Goal: Transaction & Acquisition: Purchase product/service

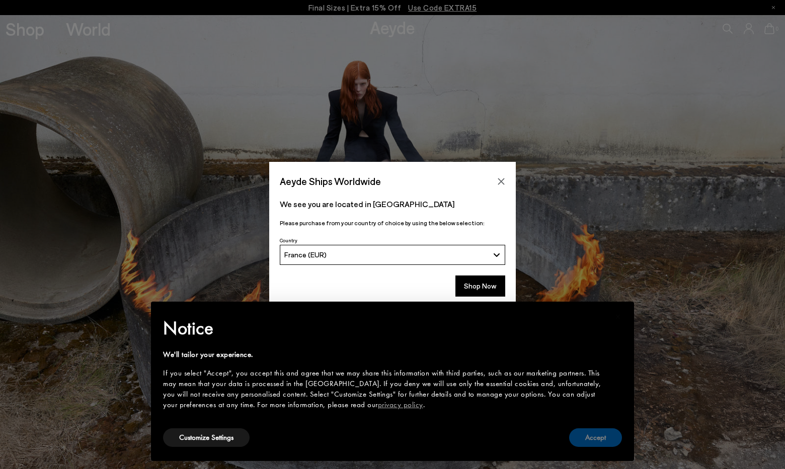
click at [593, 444] on button "Accept" at bounding box center [595, 438] width 53 height 19
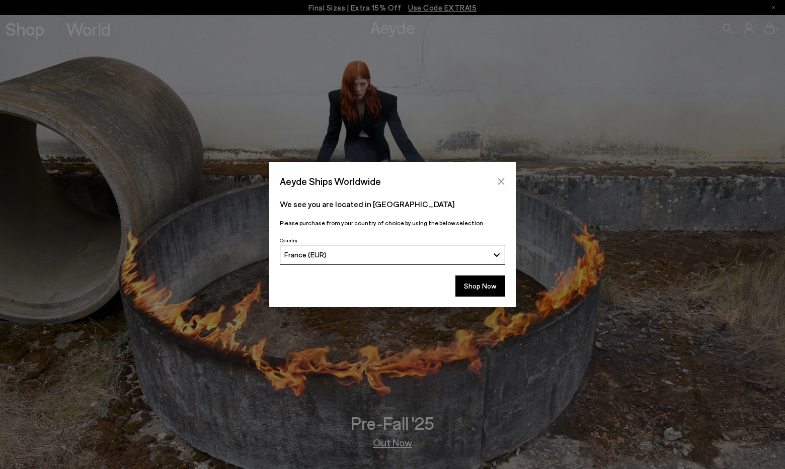
click at [498, 176] on button "Close" at bounding box center [500, 181] width 15 height 15
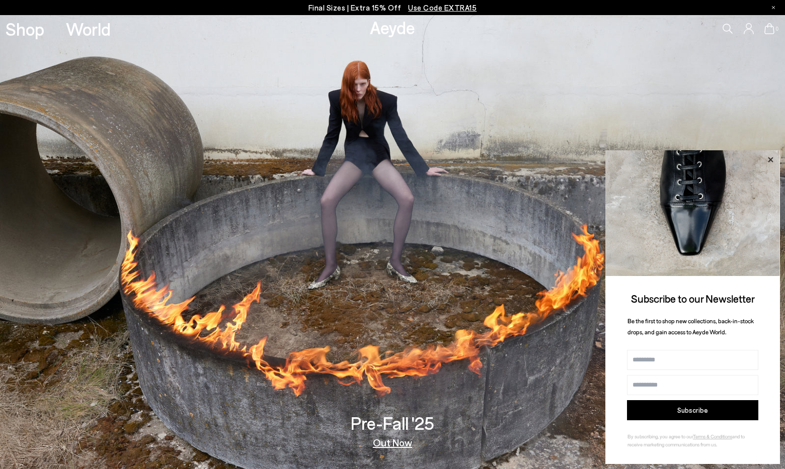
click at [772, 155] on icon at bounding box center [770, 159] width 13 height 13
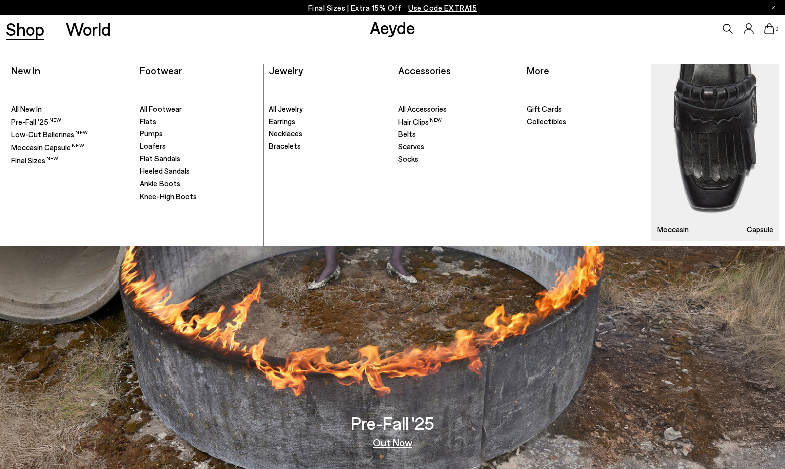
click at [167, 110] on span "All Footwear" at bounding box center [161, 108] width 42 height 9
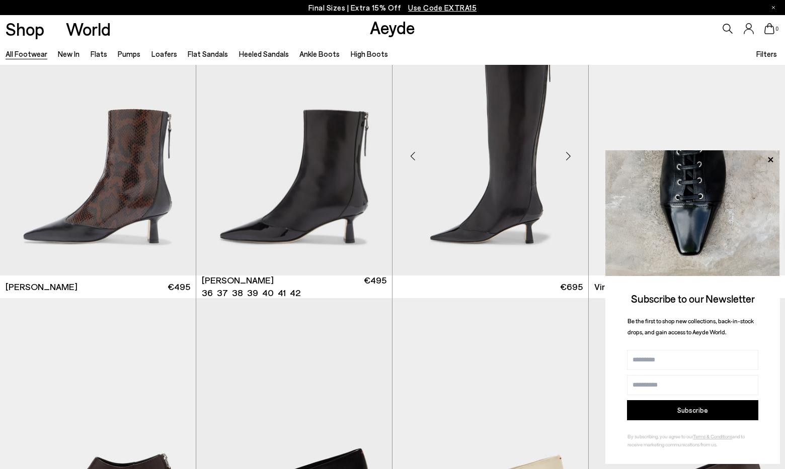
scroll to position [3260, 0]
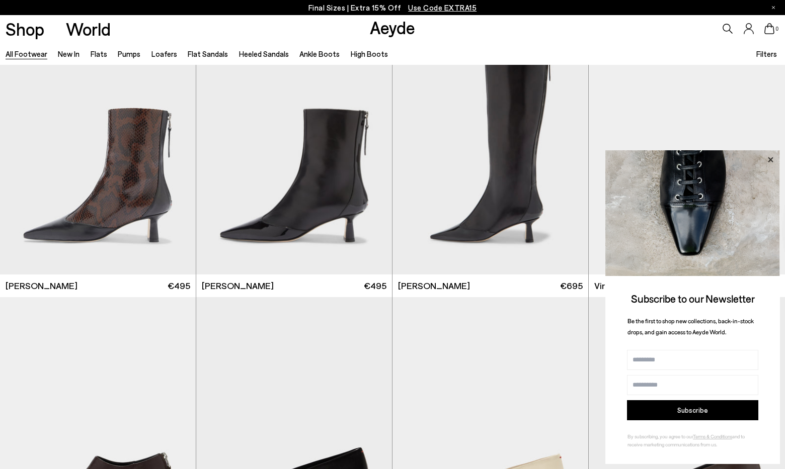
click at [770, 159] on icon at bounding box center [770, 159] width 5 height 5
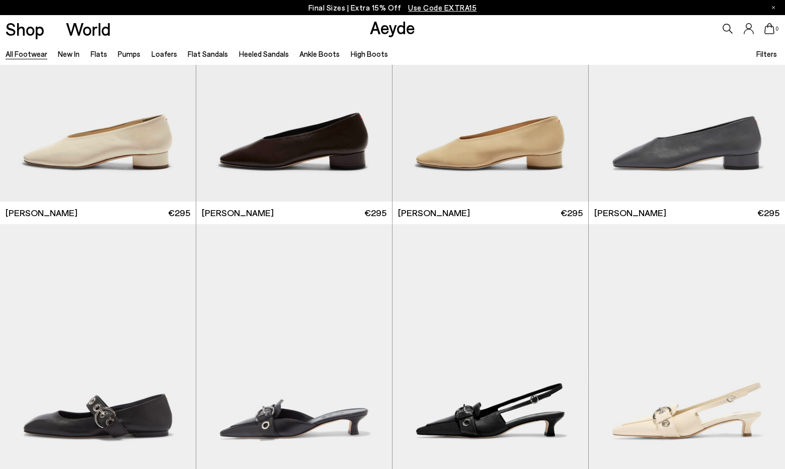
scroll to position [5836, 0]
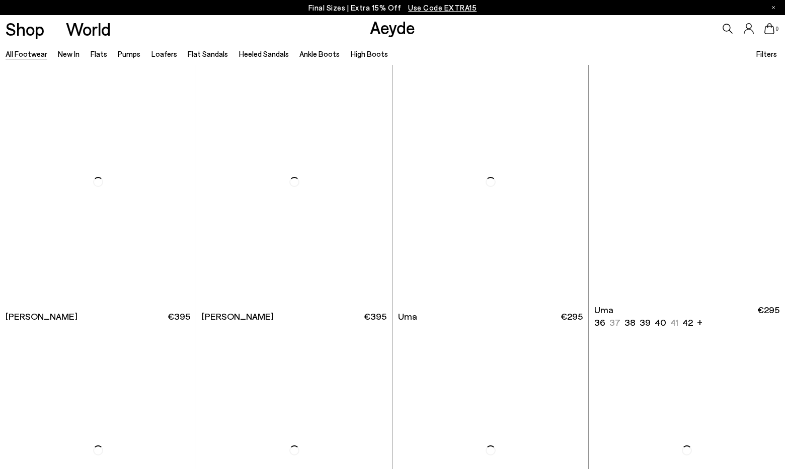
scroll to position [7868, 0]
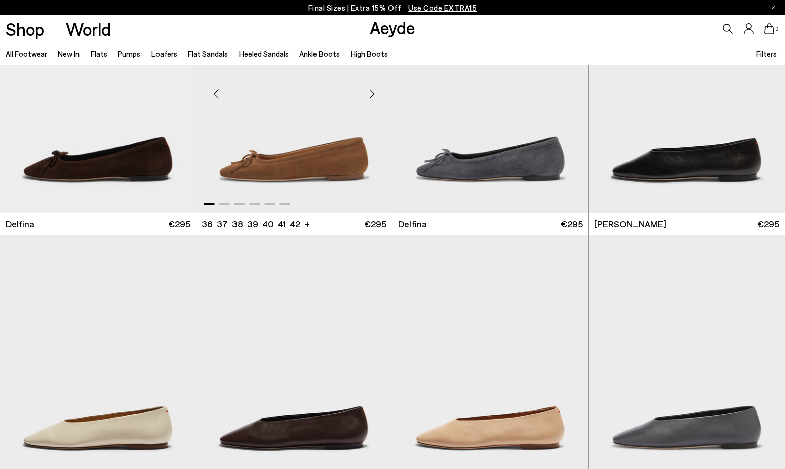
scroll to position [9772, 0]
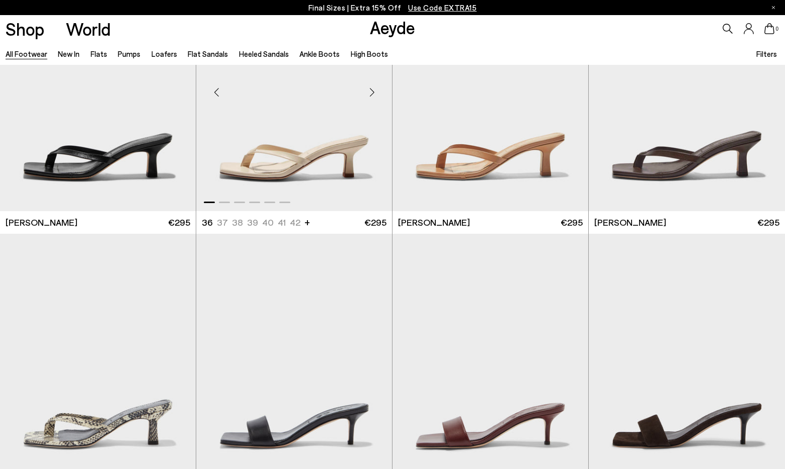
scroll to position [11389, 0]
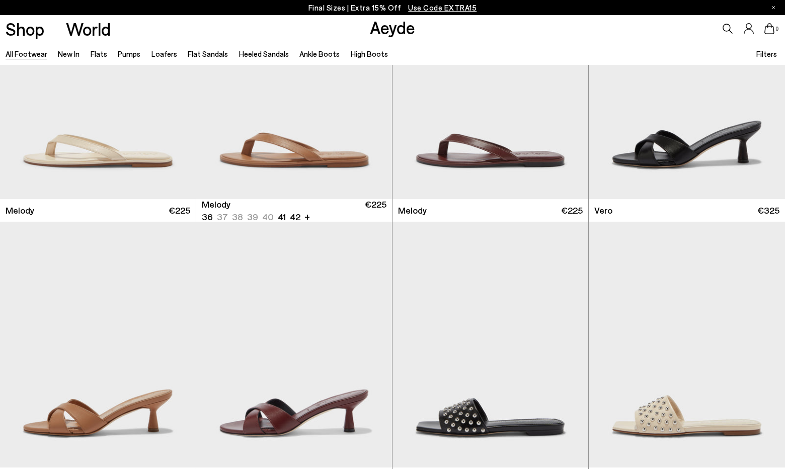
scroll to position [12771, 0]
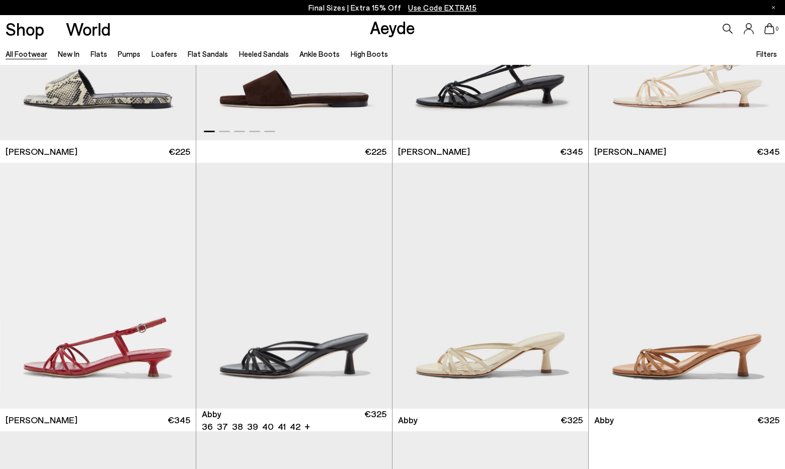
scroll to position [14845, 0]
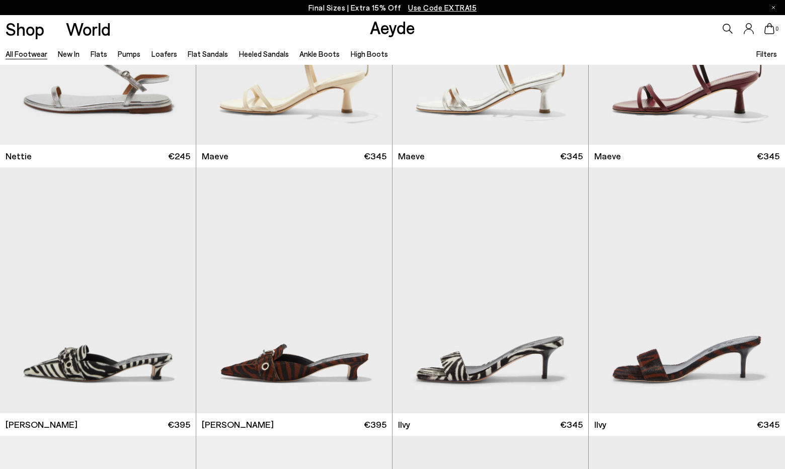
scroll to position [16116, 0]
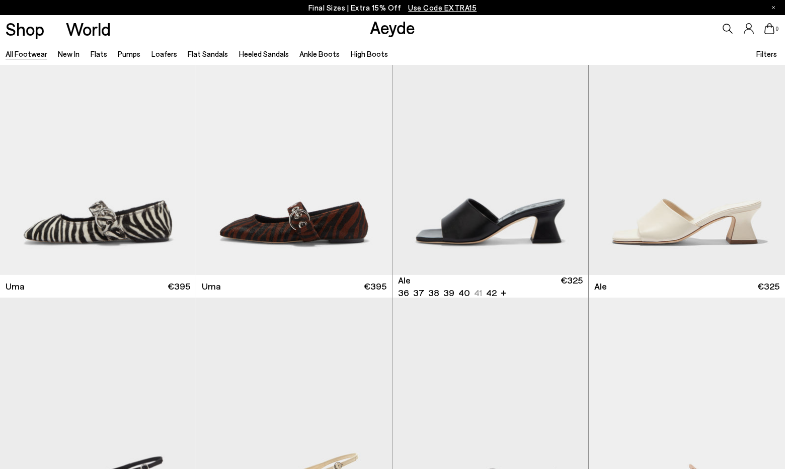
scroll to position [15907, 0]
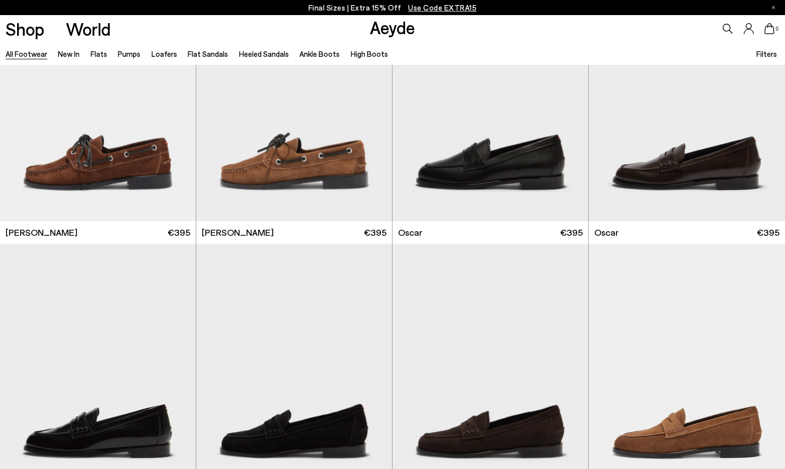
scroll to position [703, 0]
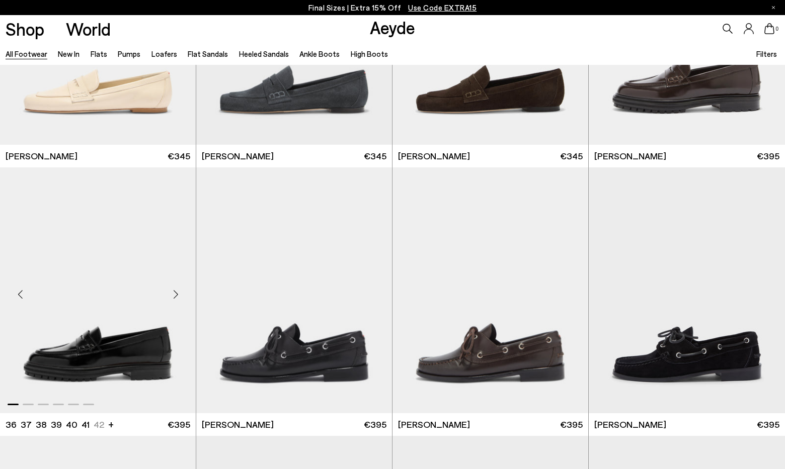
click at [119, 365] on img "1 / 6" at bounding box center [98, 291] width 196 height 246
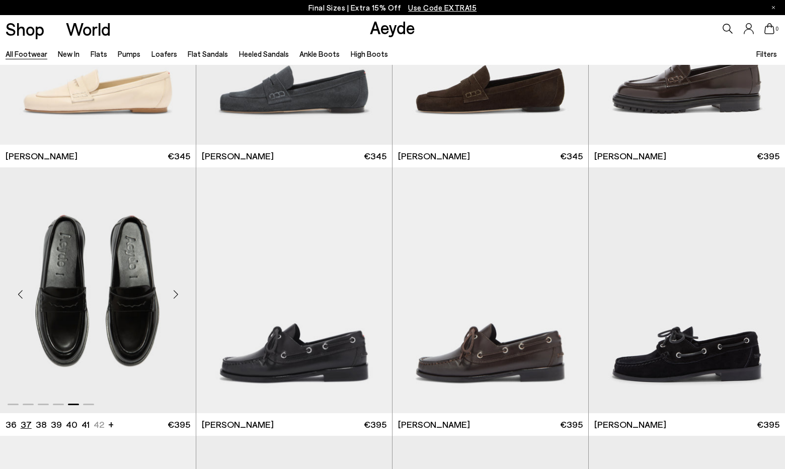
click at [21, 426] on li "37" at bounding box center [26, 425] width 11 height 13
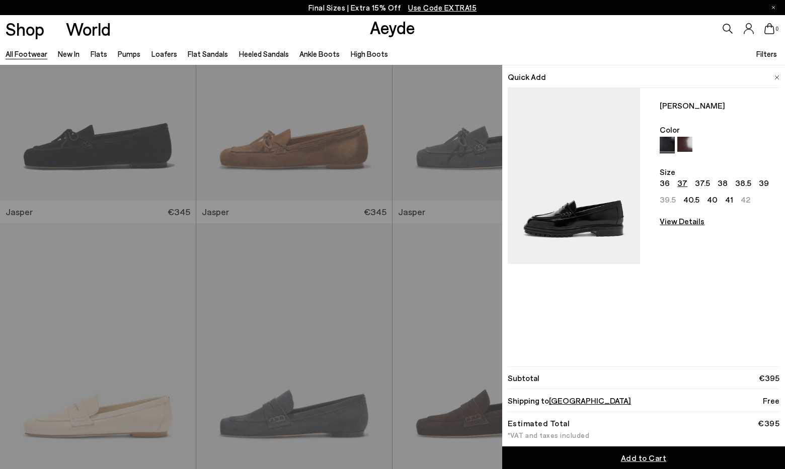
scroll to position [313, 0]
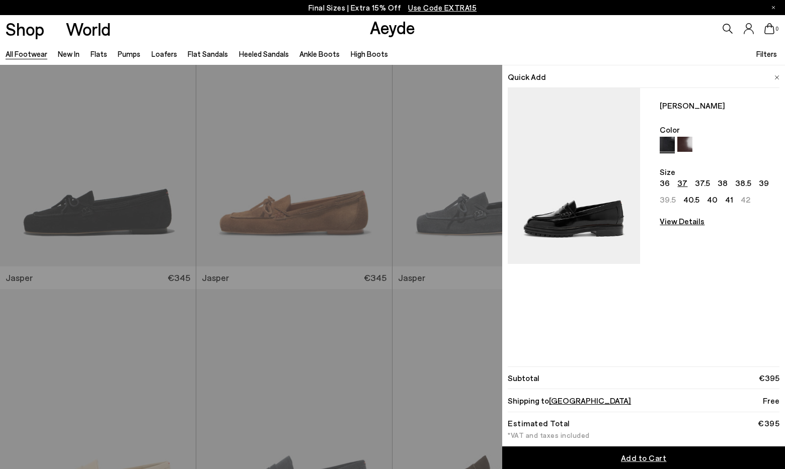
click at [775, 75] on img at bounding box center [776, 77] width 5 height 5
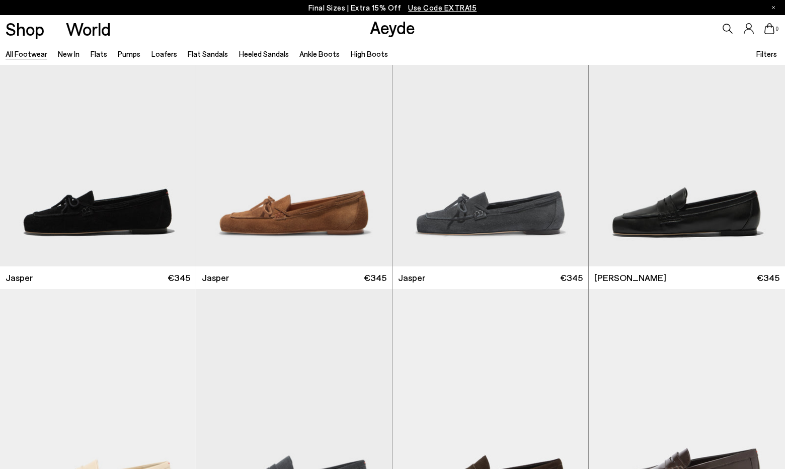
scroll to position [9, 0]
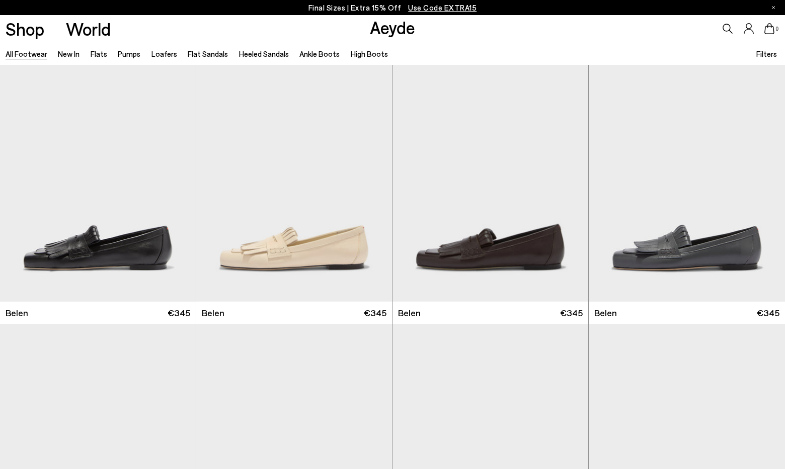
click at [763, 55] on span "Filters" at bounding box center [766, 53] width 21 height 9
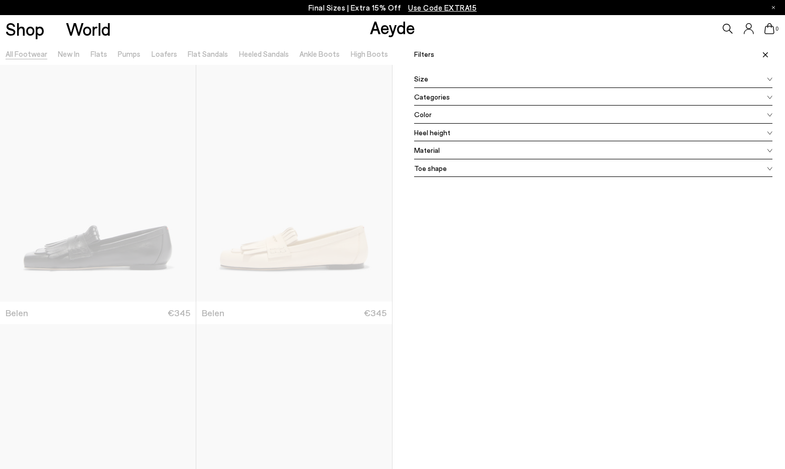
click at [429, 112] on span "Color" at bounding box center [423, 114] width 18 height 11
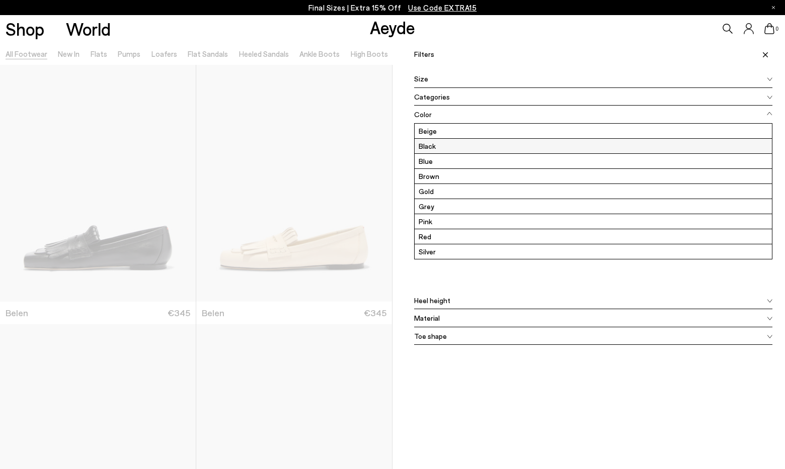
click at [434, 146] on label "Black" at bounding box center [592, 146] width 357 height 15
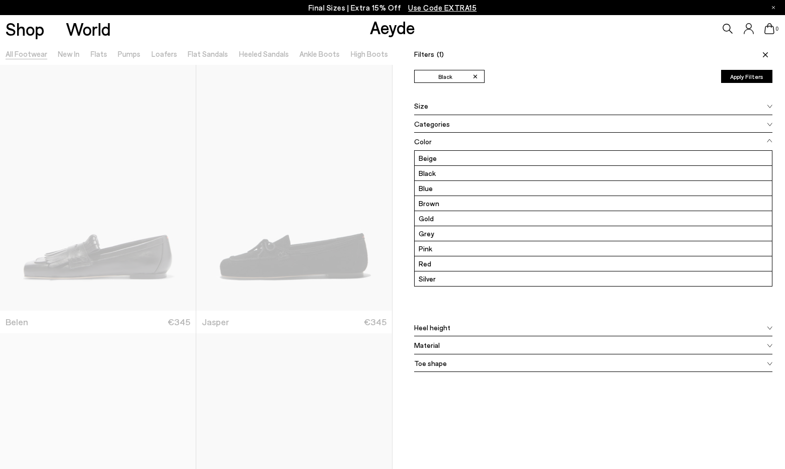
click at [473, 18] on div "Shop World Aeyde 0" at bounding box center [392, 28] width 785 height 27
click at [765, 54] on icon at bounding box center [765, 54] width 5 height 5
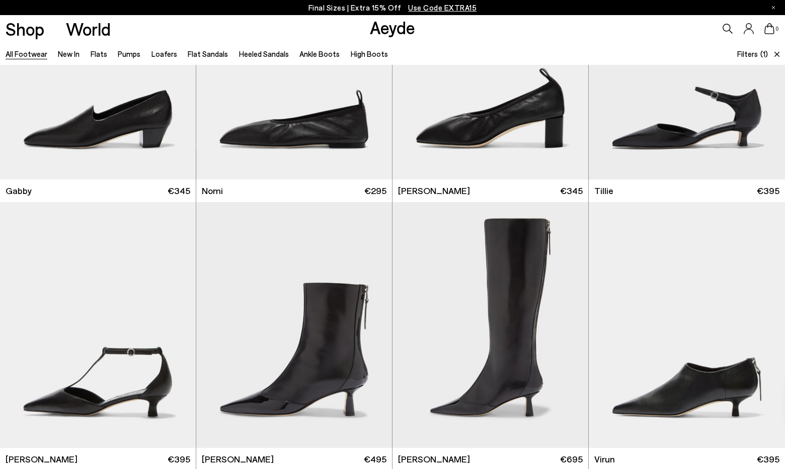
scroll to position [947, 0]
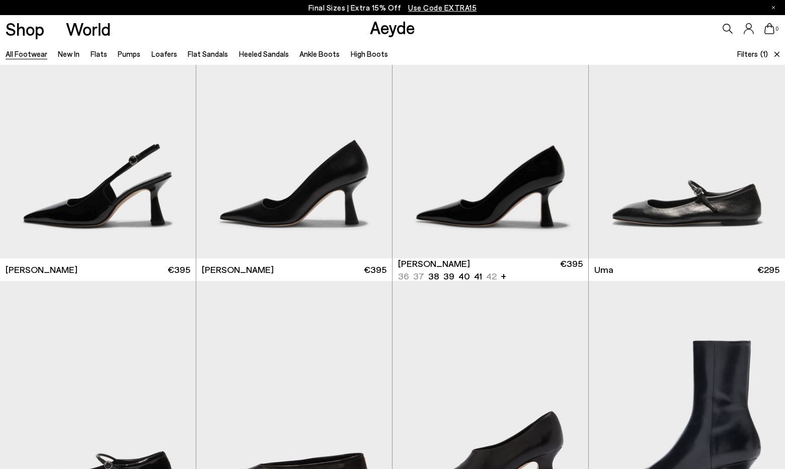
scroll to position [2747, 0]
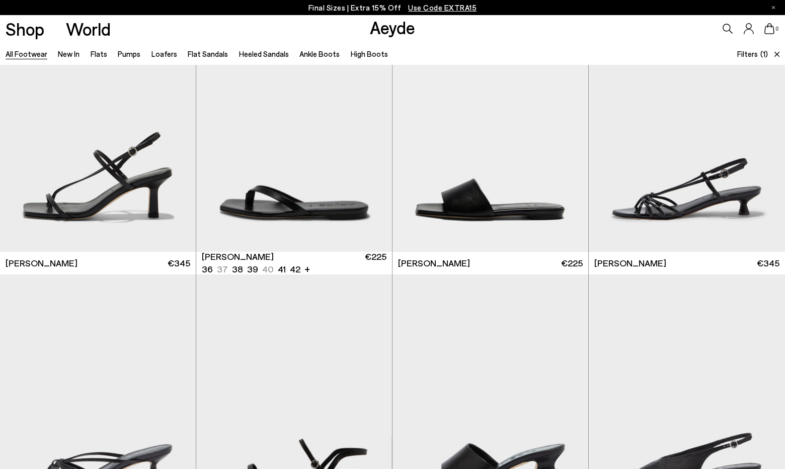
scroll to position [4627, 0]
